Goal: Navigation & Orientation: Find specific page/section

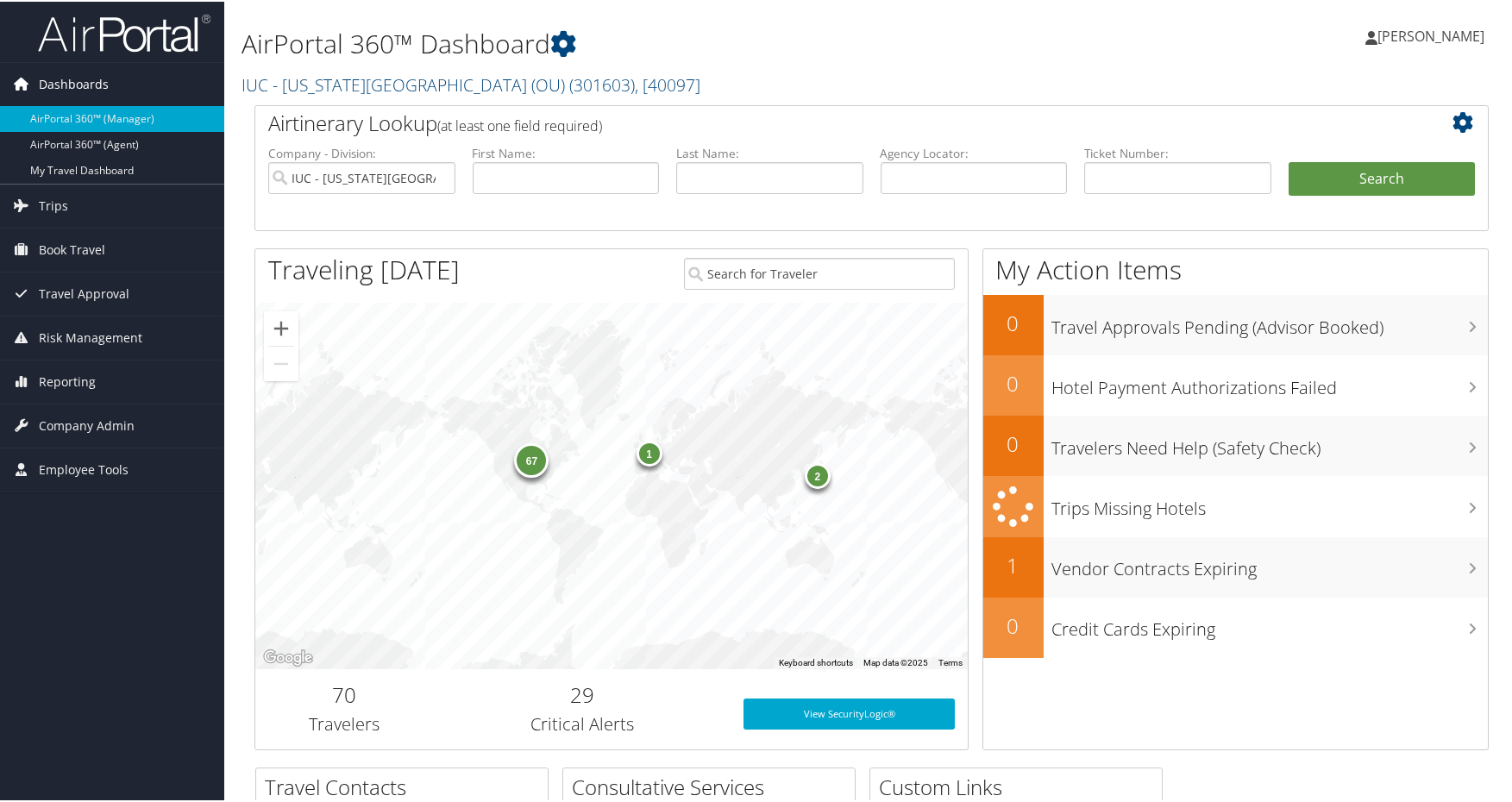
click at [86, 81] on span "Dashboards" at bounding box center [74, 83] width 70 height 43
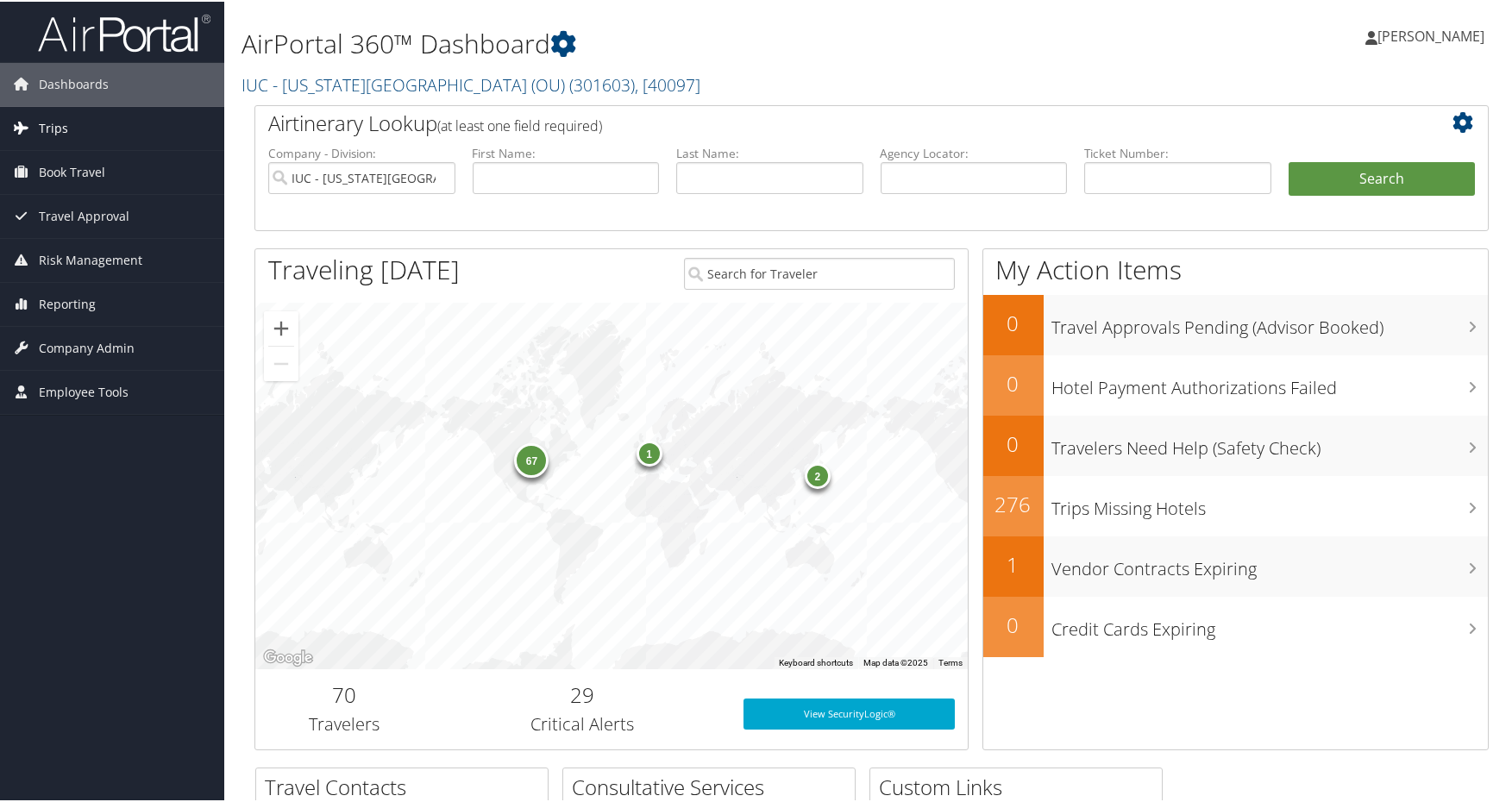
click at [66, 126] on link "Trips" at bounding box center [112, 127] width 224 height 43
click at [435, 174] on input "IUC - [US_STATE][GEOGRAPHIC_DATA] (OU)" at bounding box center [362, 176] width 188 height 32
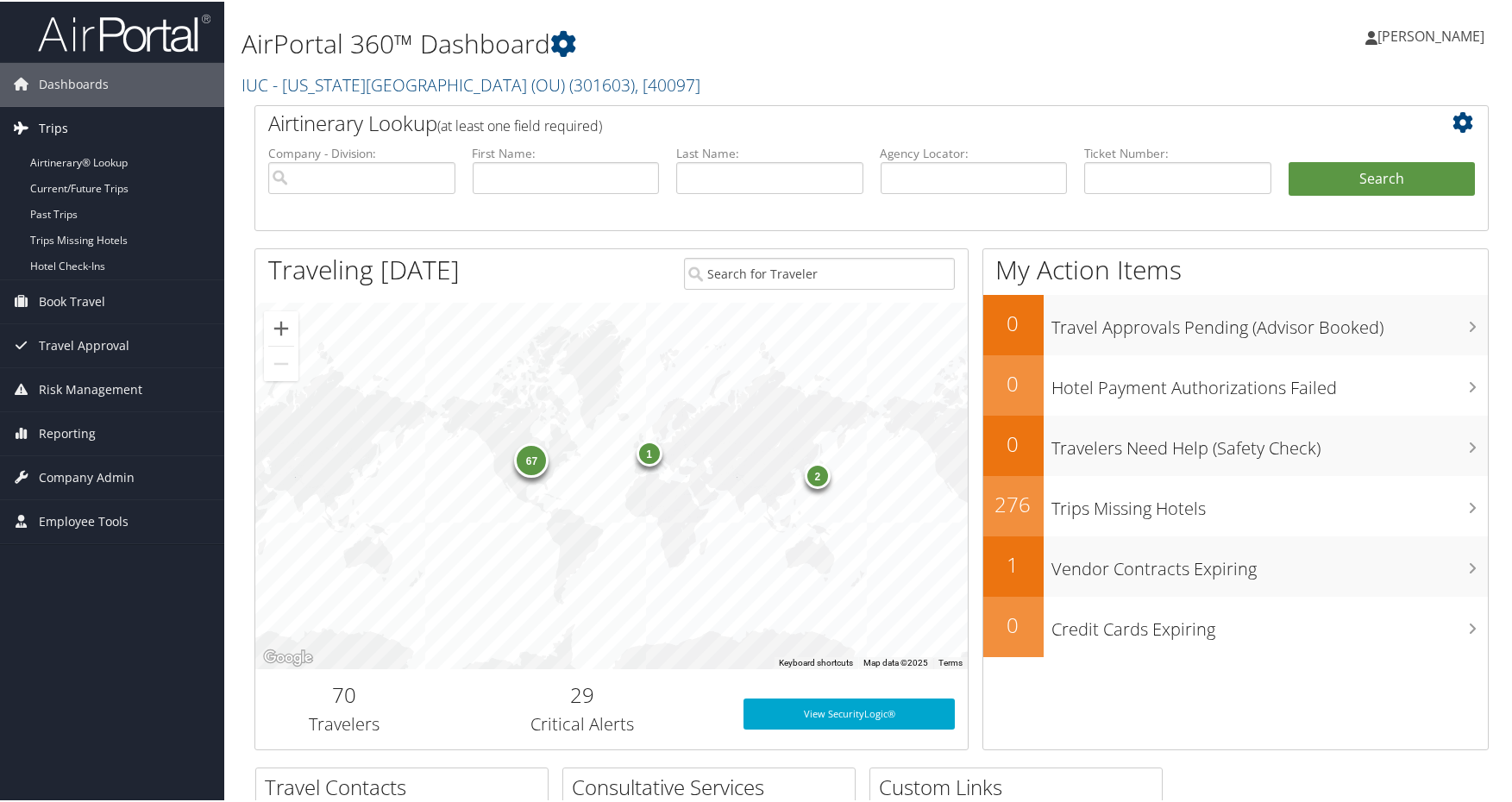
click at [91, 119] on link "Trips" at bounding box center [112, 127] width 224 height 43
click at [85, 174] on span "Book Travel" at bounding box center [72, 170] width 66 height 43
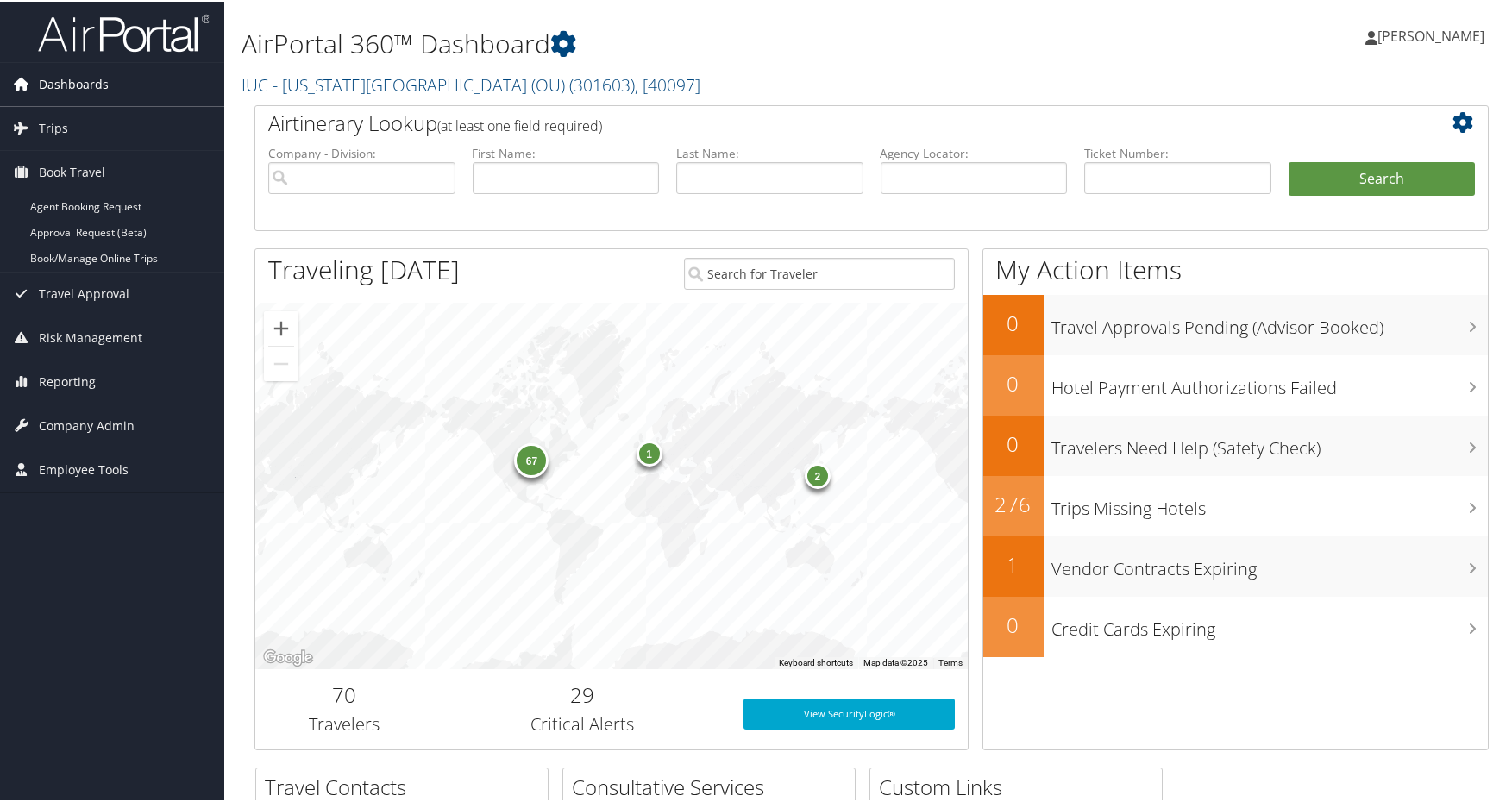
click at [60, 77] on span "Dashboards" at bounding box center [74, 83] width 70 height 43
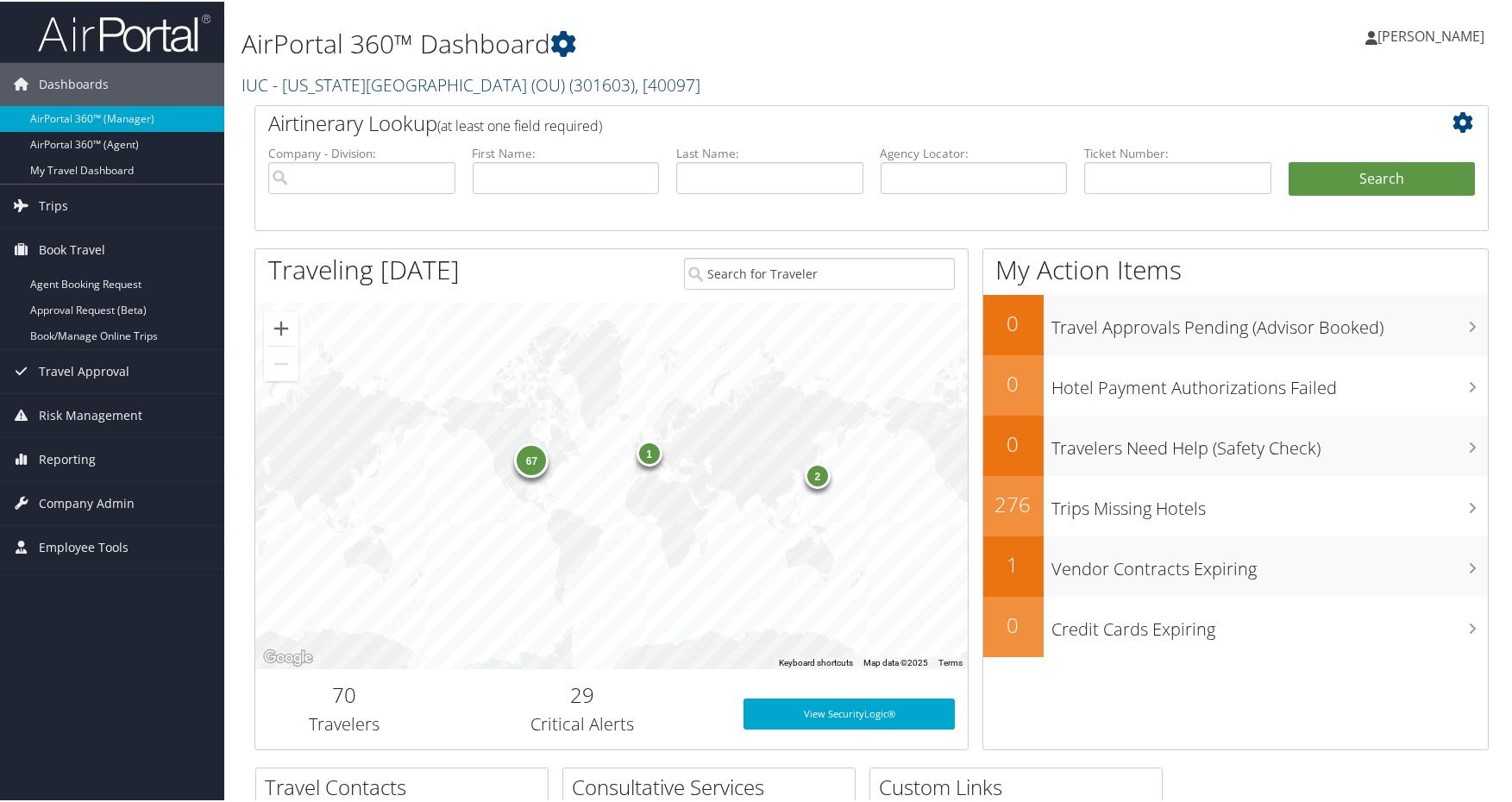
click at [394, 91] on link "IUC - Ohio University (OU) ( 301603 ) , [ 40097 ]" at bounding box center [471, 83] width 459 height 23
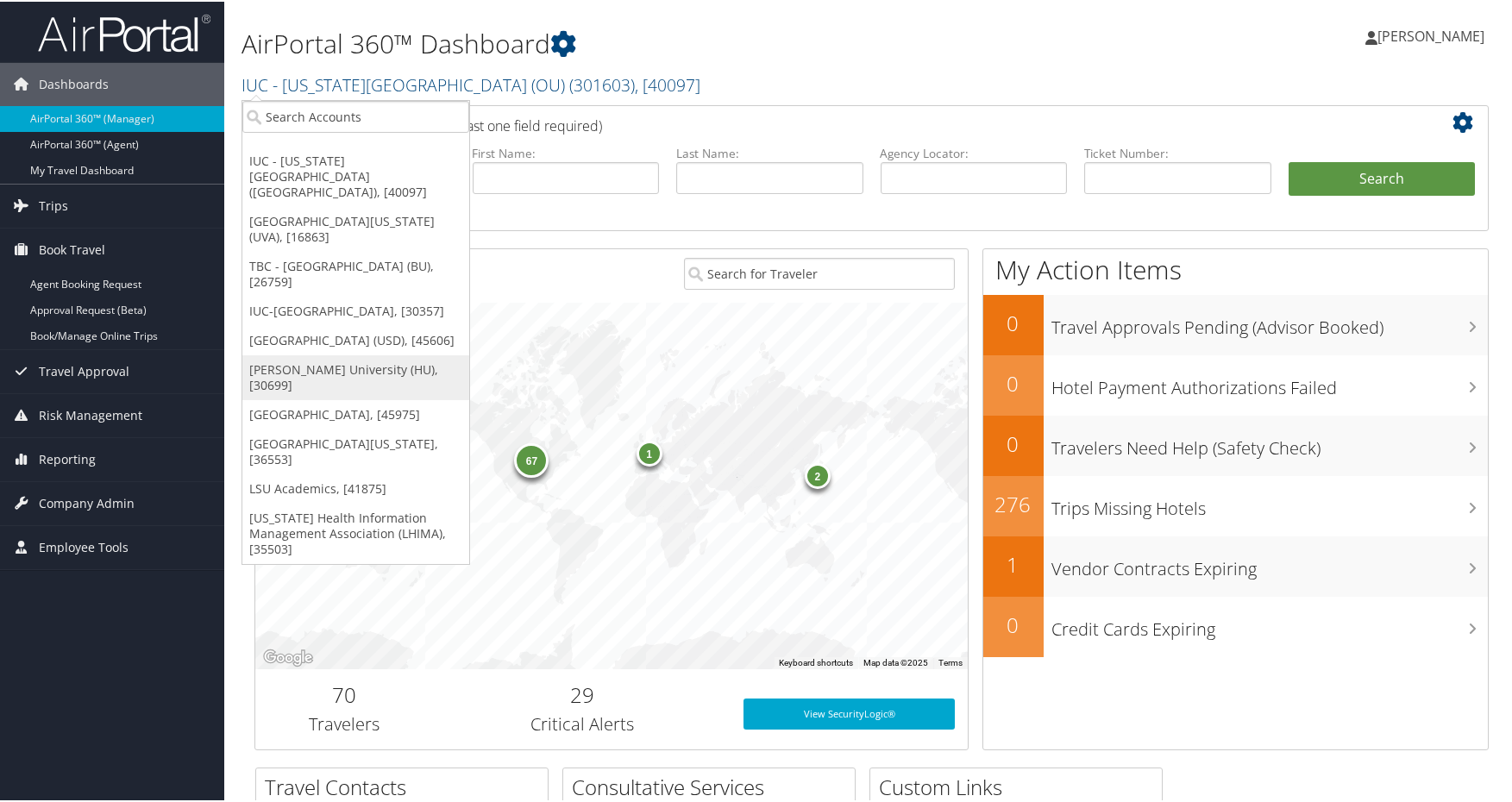
click at [332, 354] on link "[PERSON_NAME] University (HU), [30699]" at bounding box center [356, 376] width 227 height 45
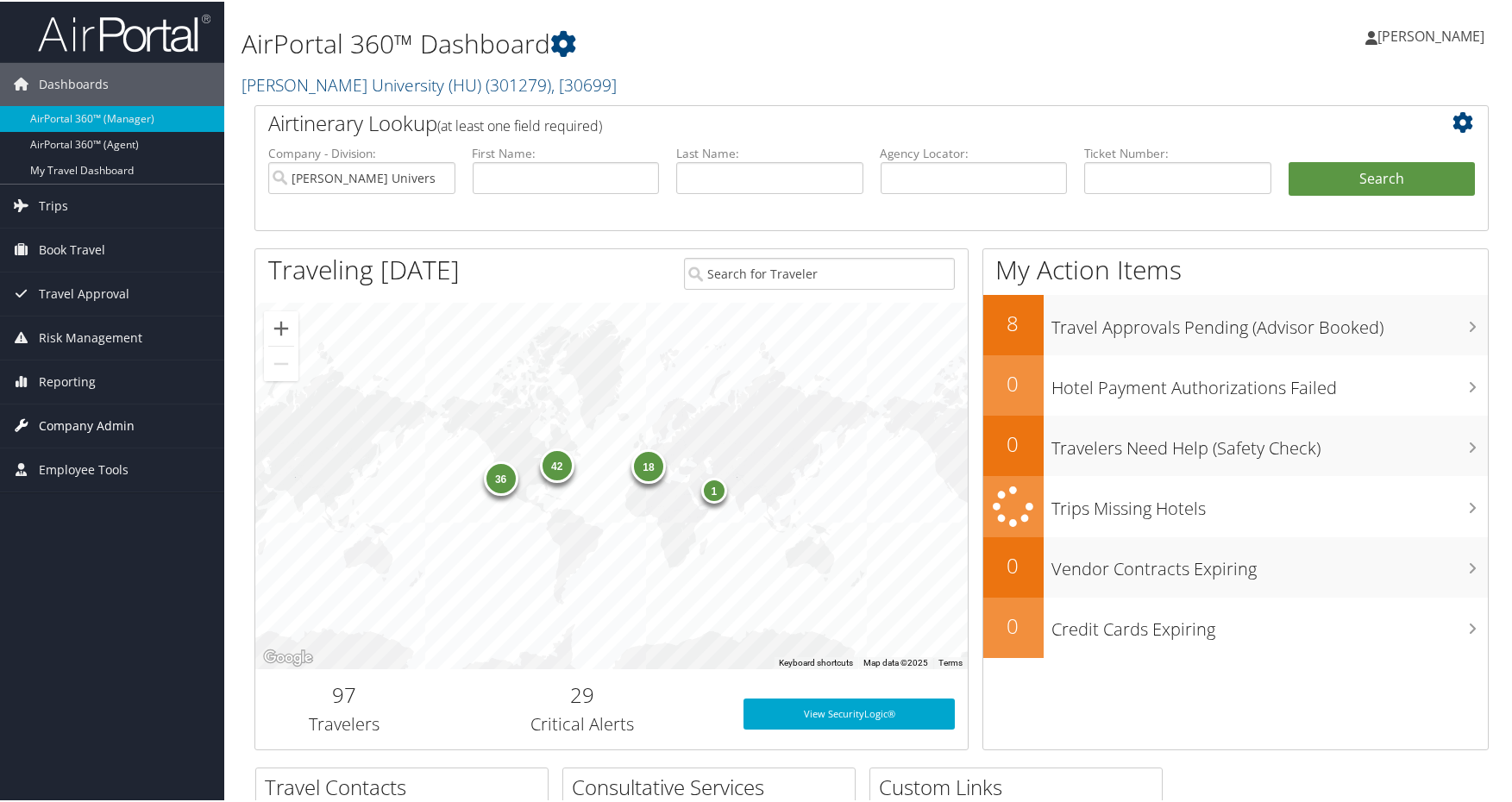
click at [86, 428] on span "Company Admin" at bounding box center [86, 424] width 96 height 43
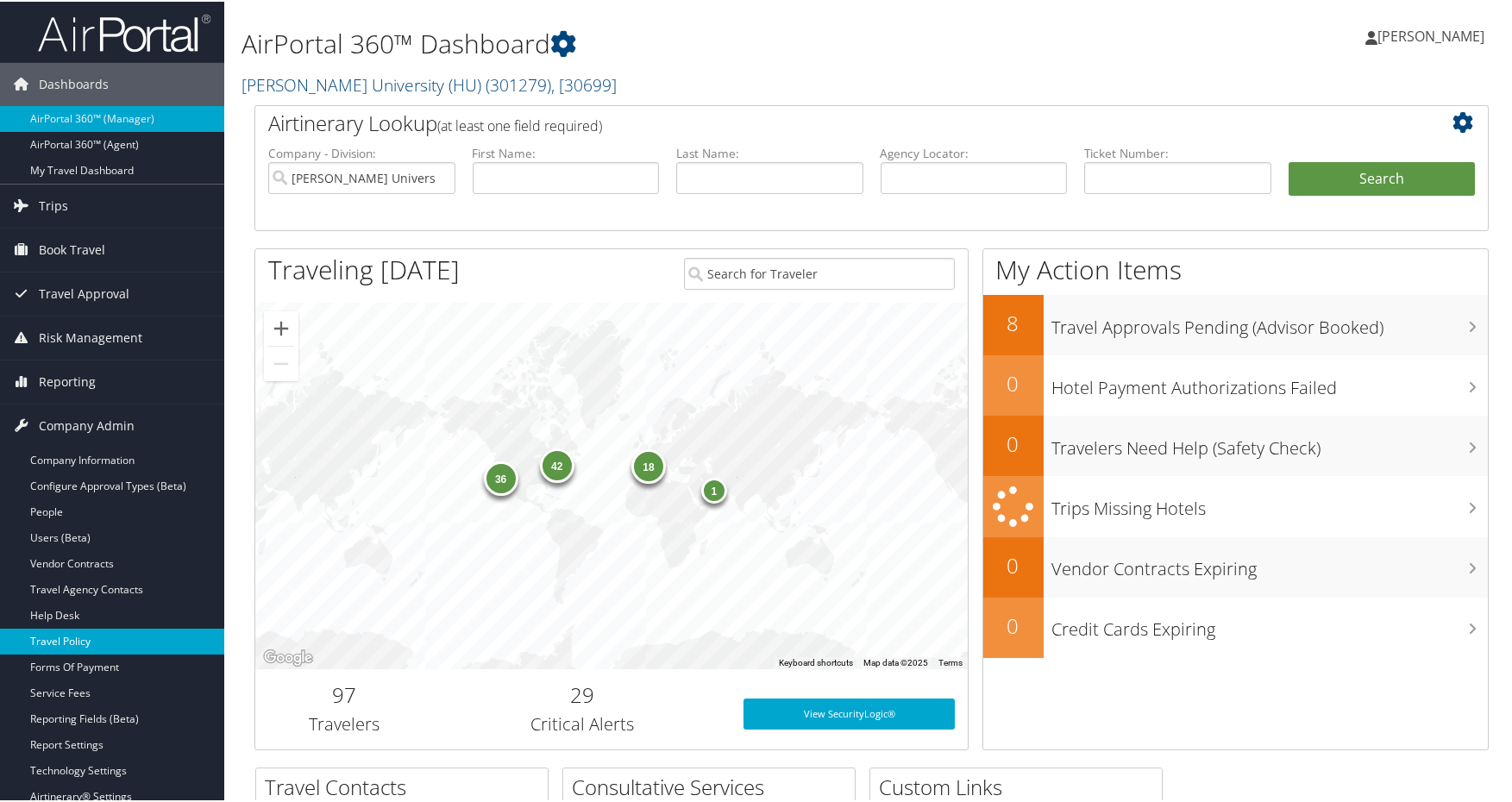
click at [113, 635] on link "Travel Policy" at bounding box center [112, 639] width 224 height 26
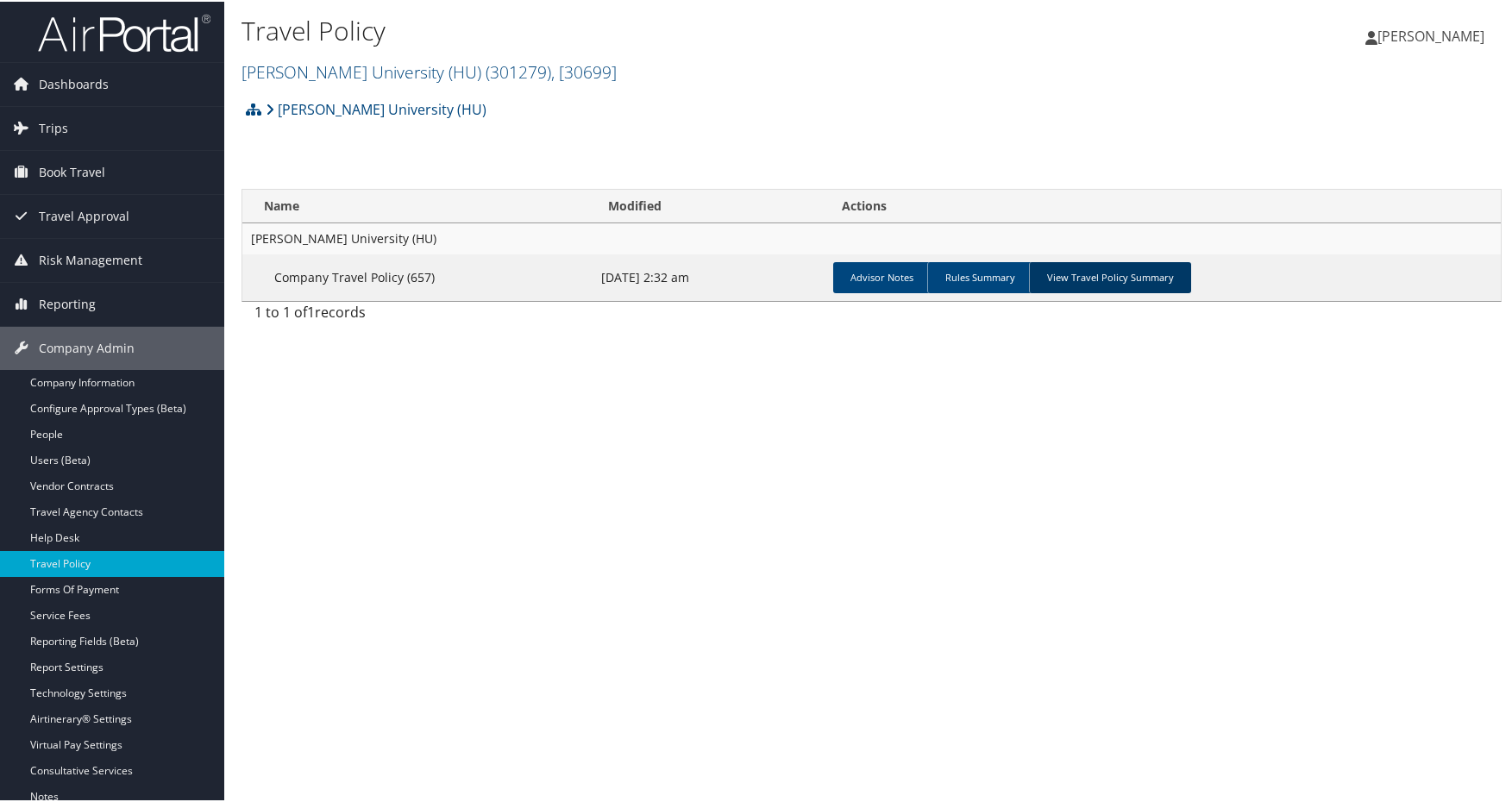
click at [1074, 277] on link "View Travel Policy Summary" at bounding box center [1110, 276] width 162 height 31
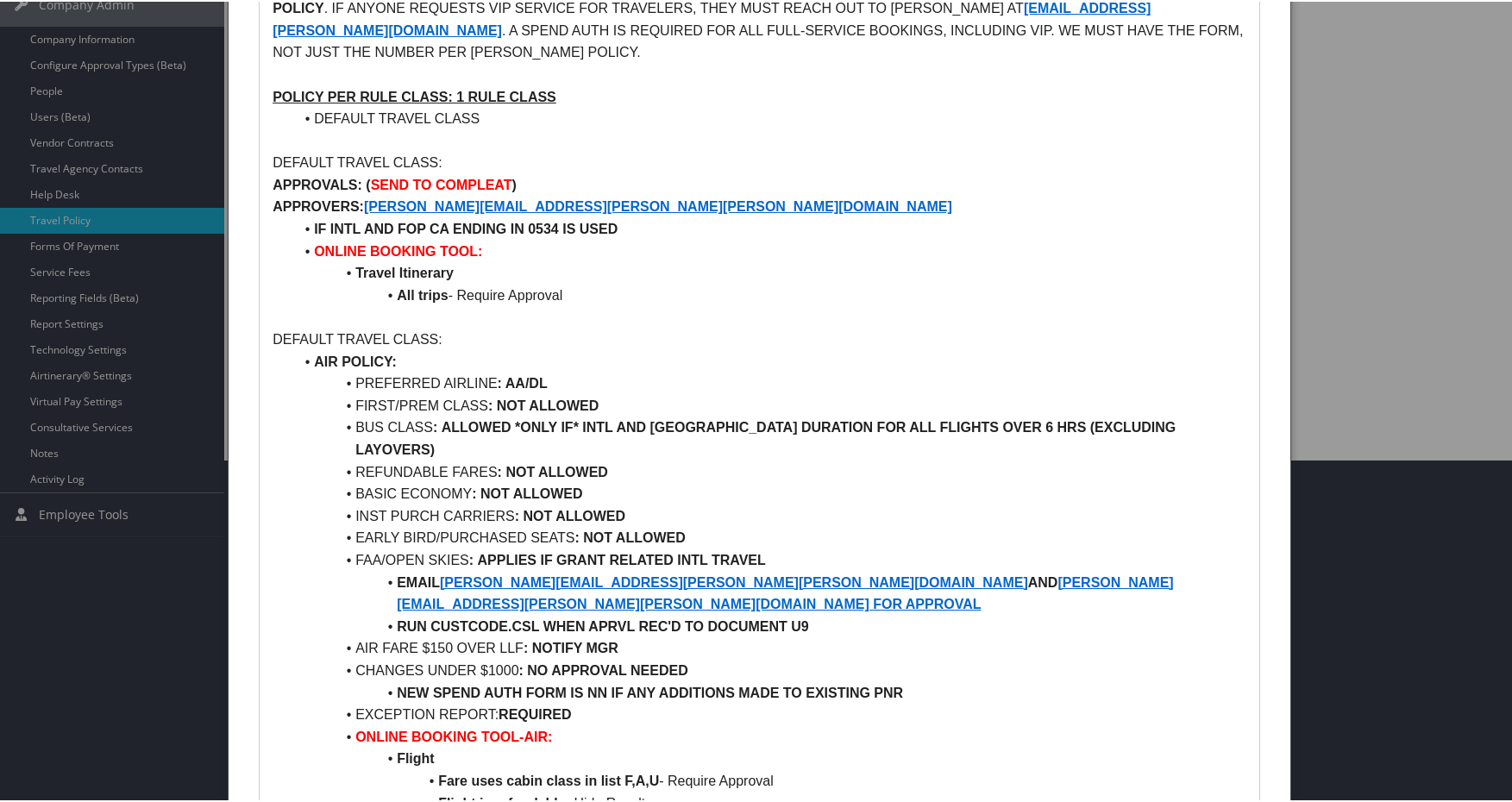
scroll to position [431, 0]
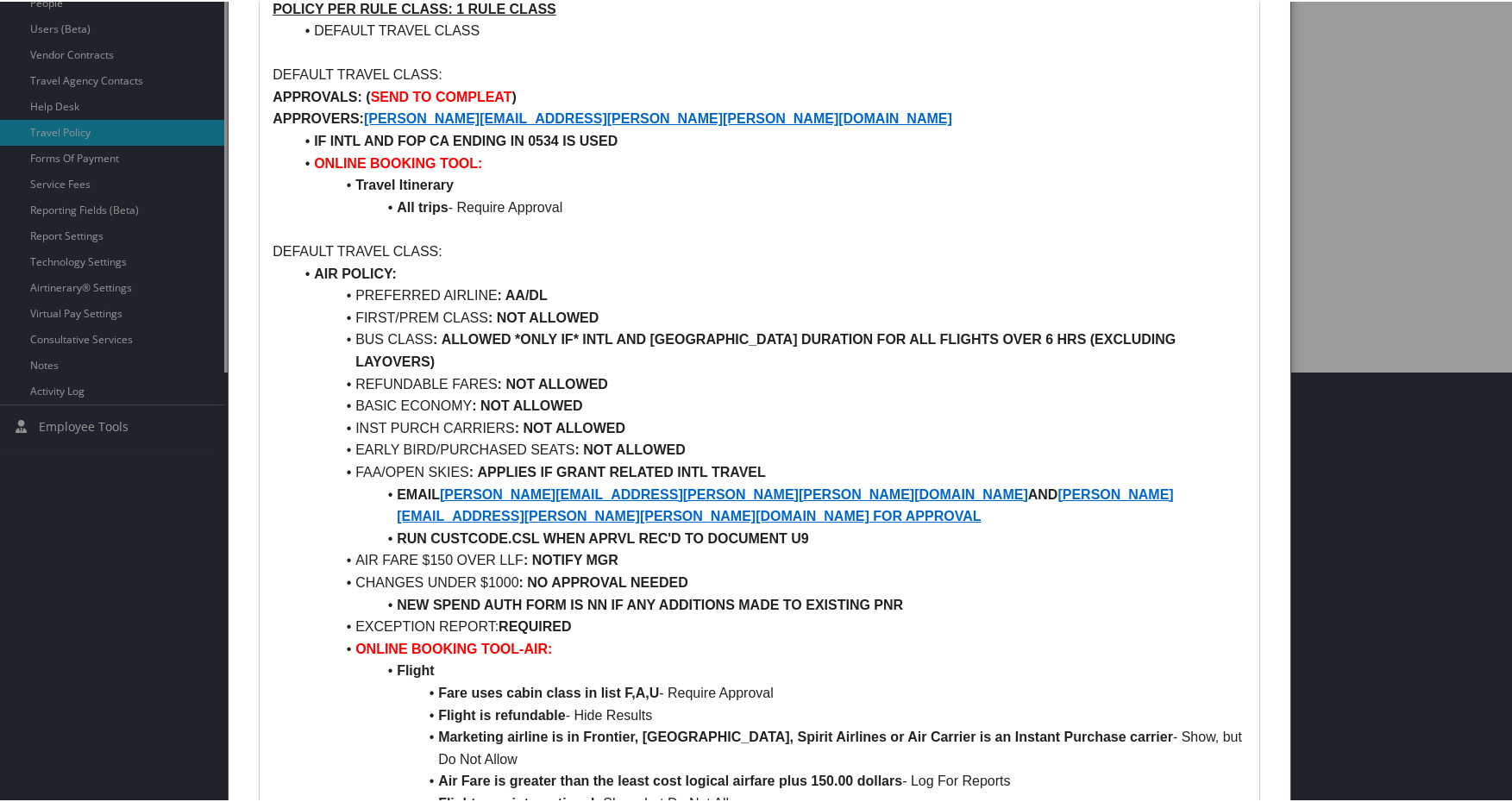
click at [97, 130] on div at bounding box center [759, 401] width 1519 height 802
click at [544, 102] on p "APPROVALS: ( SEND TO COMPLEAT )" at bounding box center [760, 96] width 974 height 22
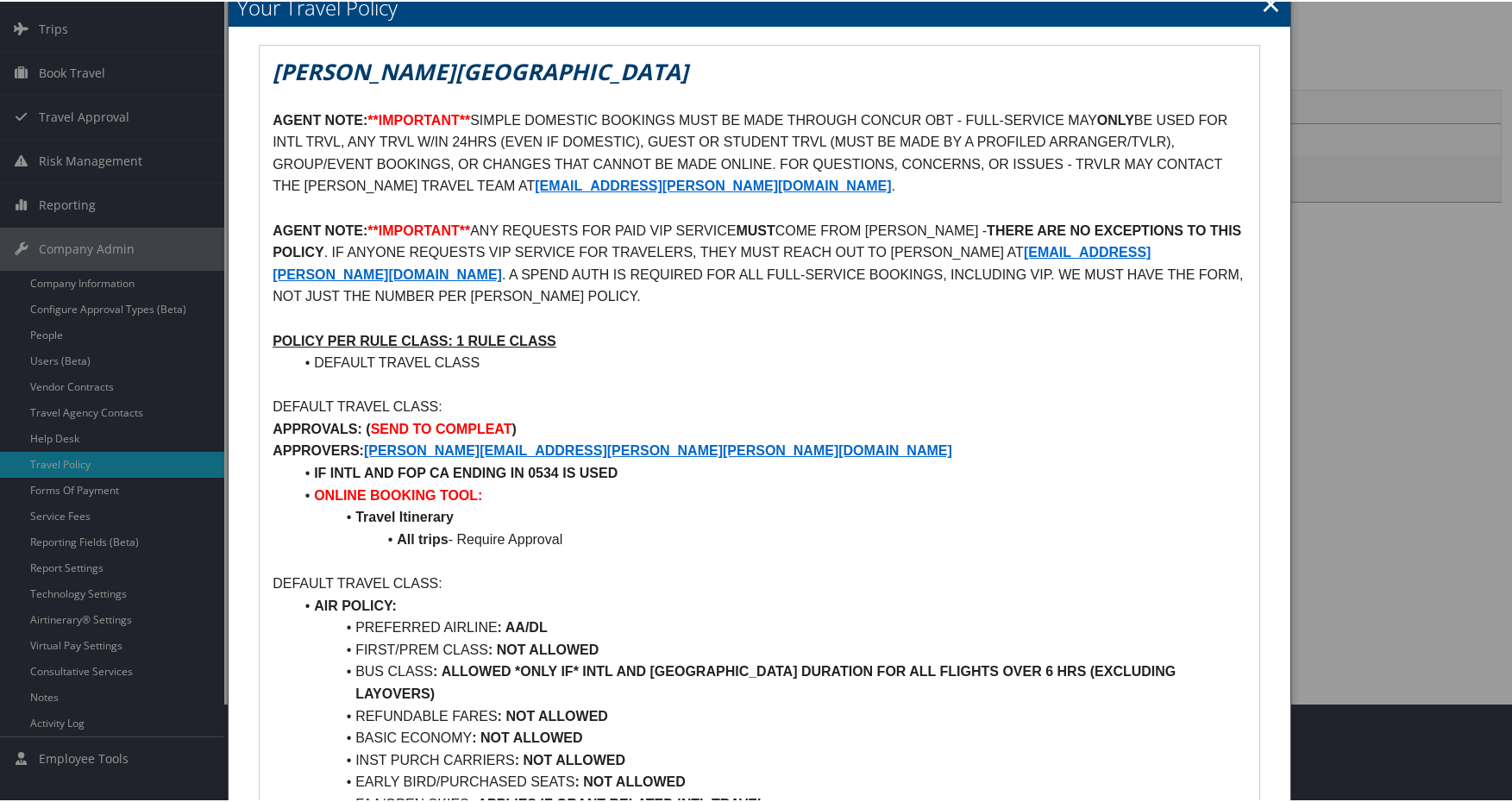
scroll to position [0, 0]
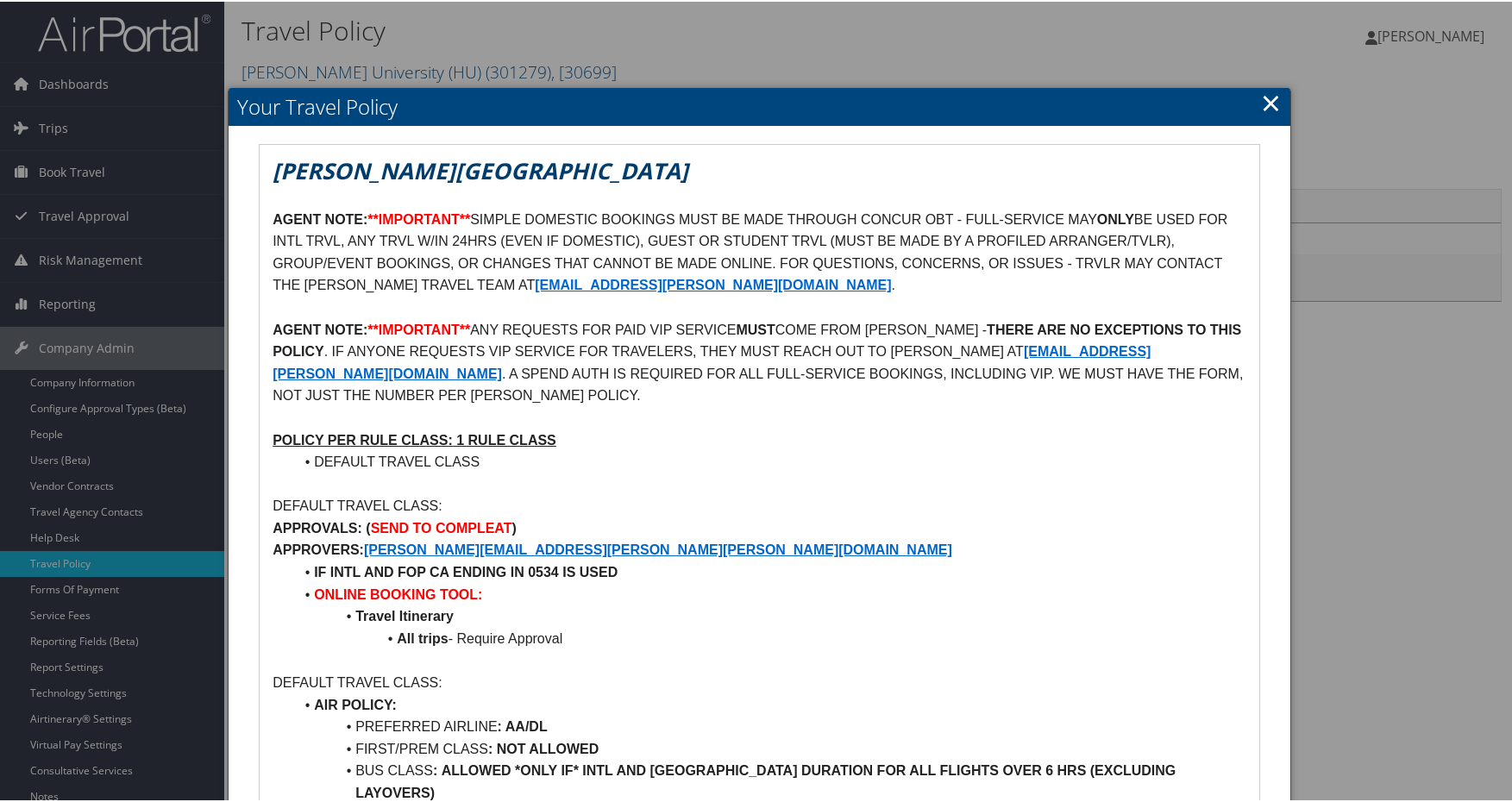
click at [1269, 115] on link "×" at bounding box center [1271, 101] width 20 height 35
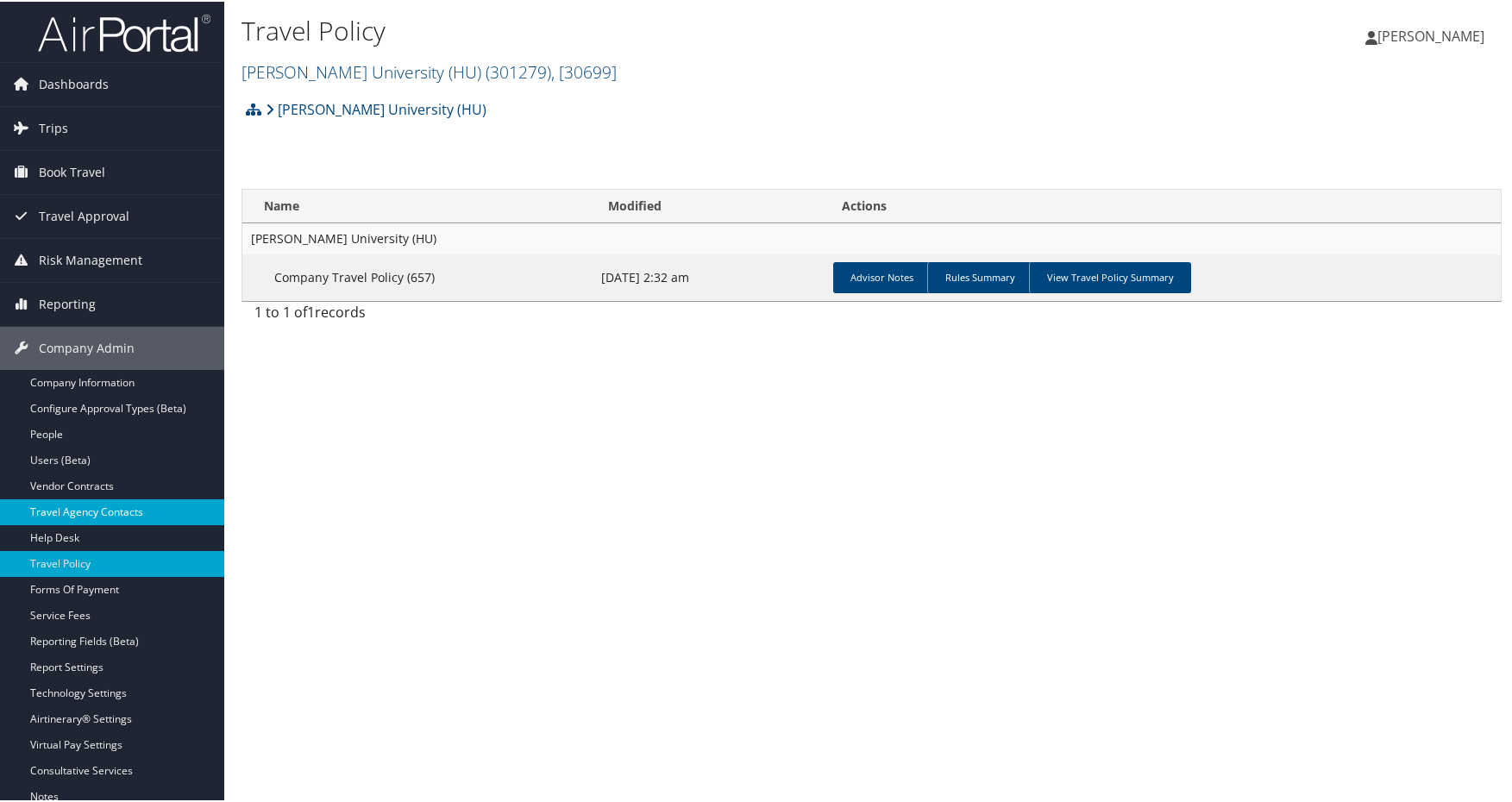
click at [107, 505] on link "Travel Agency Contacts" at bounding box center [112, 511] width 224 height 26
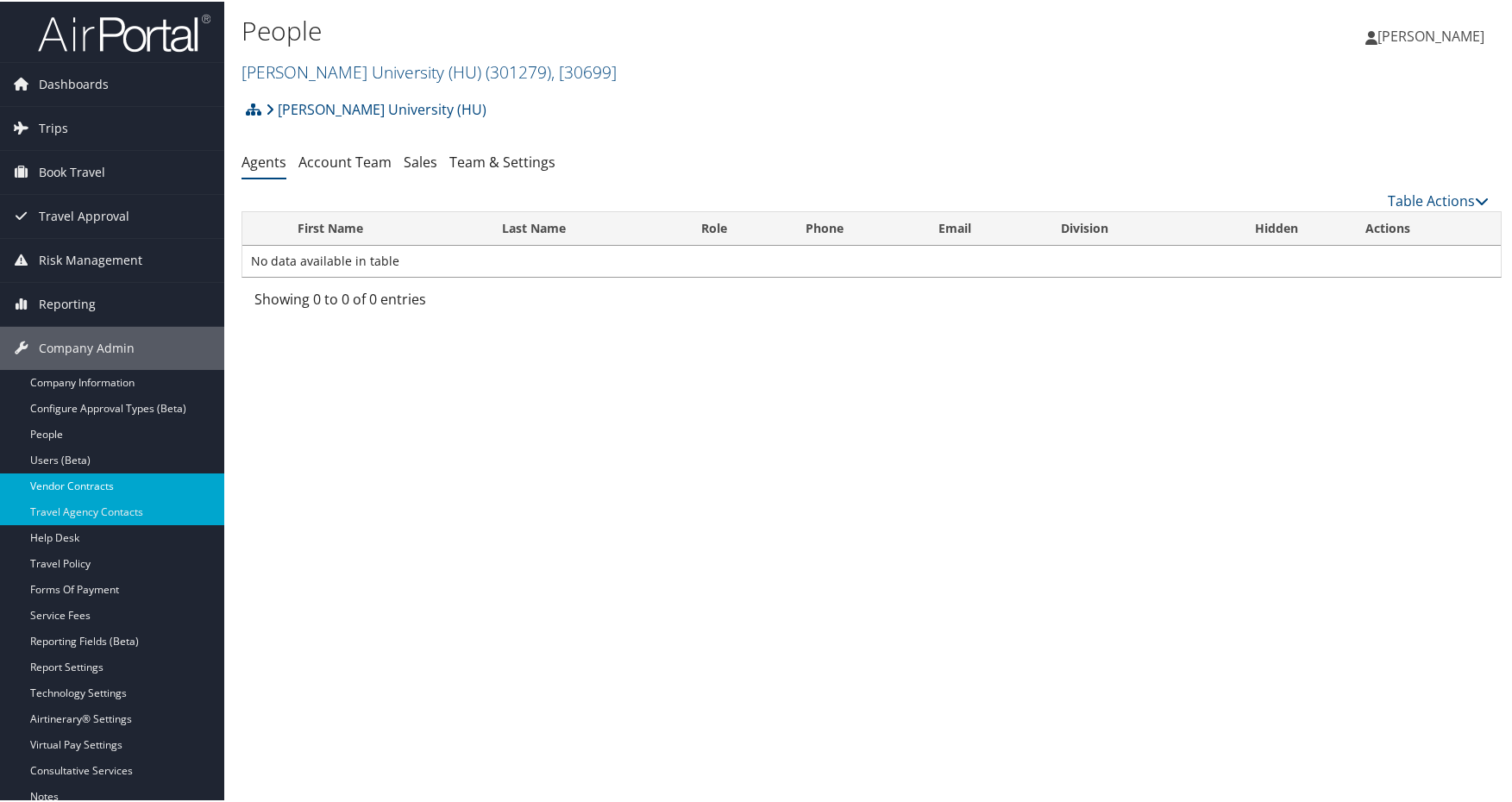
click at [102, 486] on link "Vendor Contracts" at bounding box center [112, 484] width 224 height 26
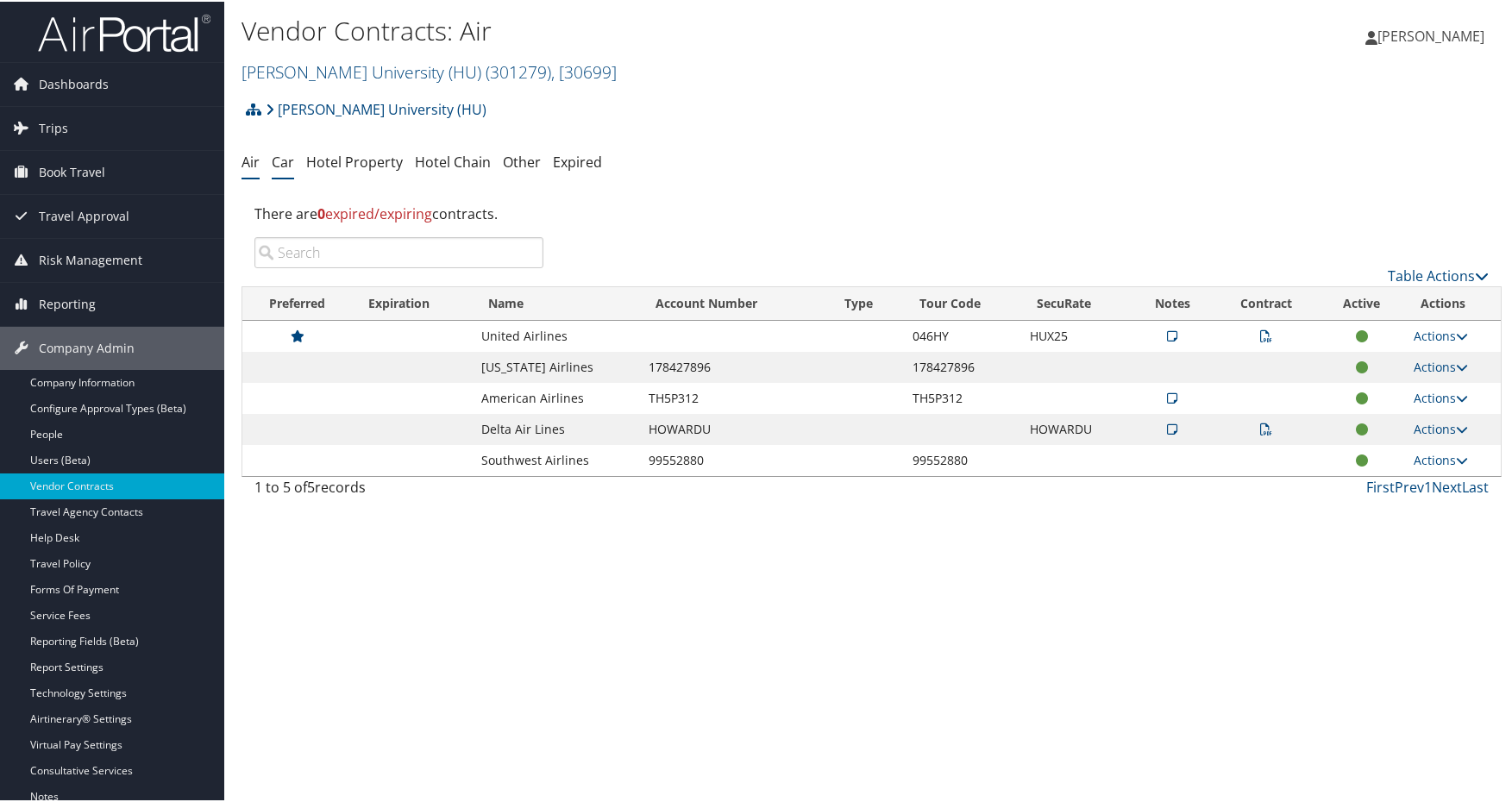
click at [287, 158] on link "Car" at bounding box center [283, 160] width 22 height 19
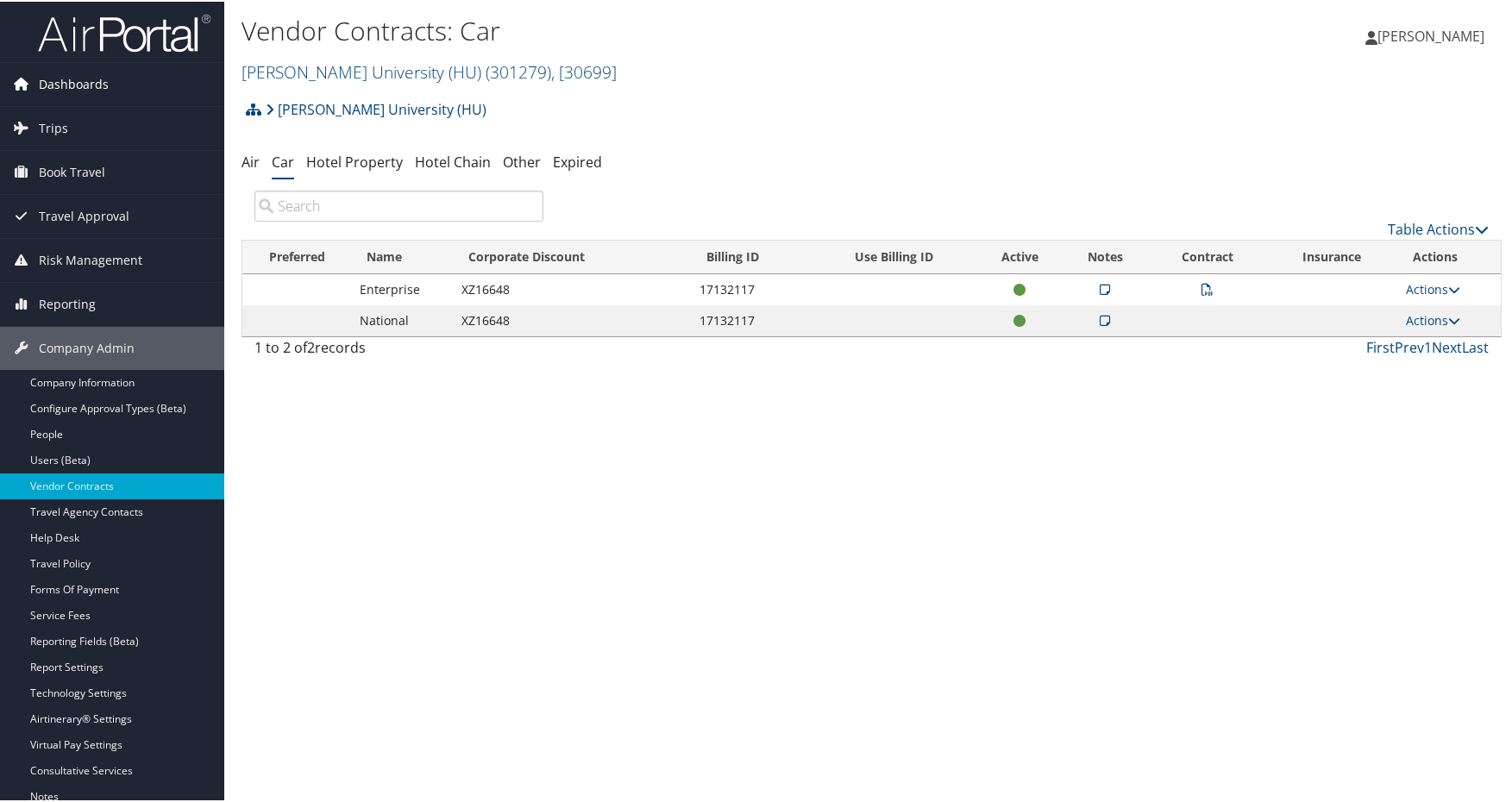
click at [111, 76] on link "Dashboards" at bounding box center [112, 83] width 224 height 43
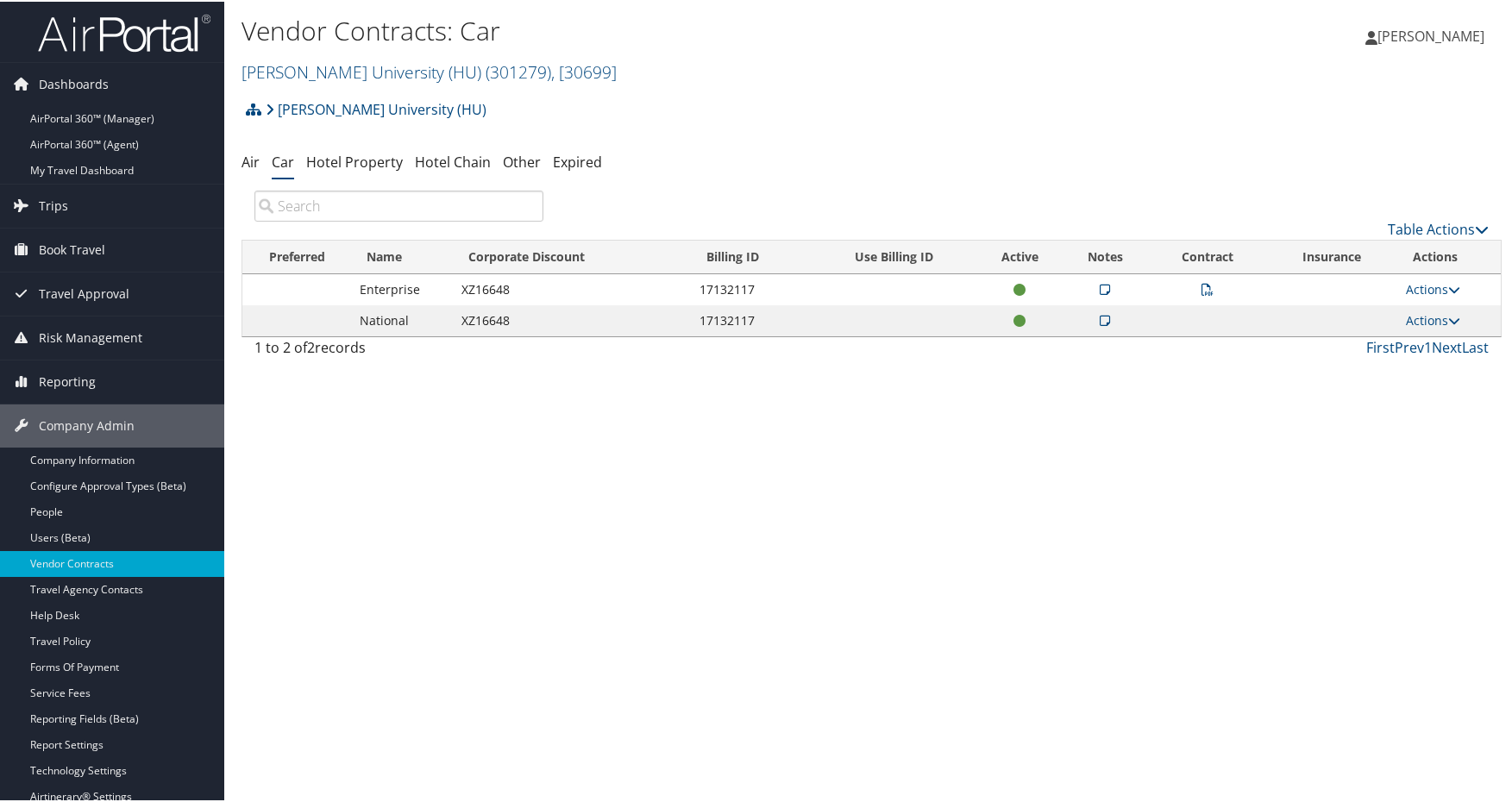
scroll to position [154, 0]
